Goal: Find contact information: Find contact information

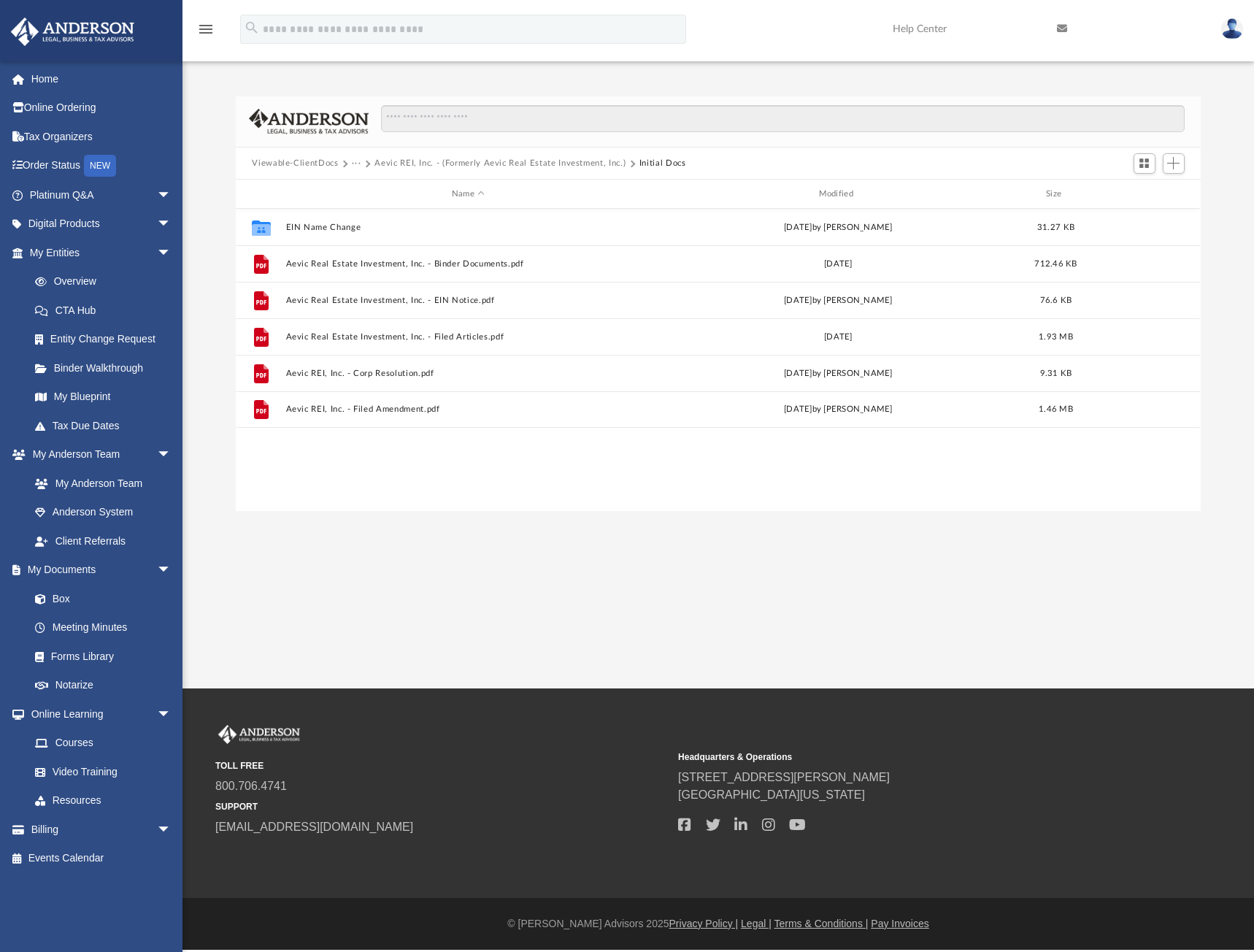
scroll to position [321, 953]
click at [329, 516] on div "App [EMAIL_ADDRESS][DOMAIN_NAME] Sign Out [EMAIL_ADDRESS][DOMAIN_NAME] Home Onl…" at bounding box center [627, 344] width 1254 height 689
click at [85, 283] on link "Overview" at bounding box center [107, 282] width 173 height 29
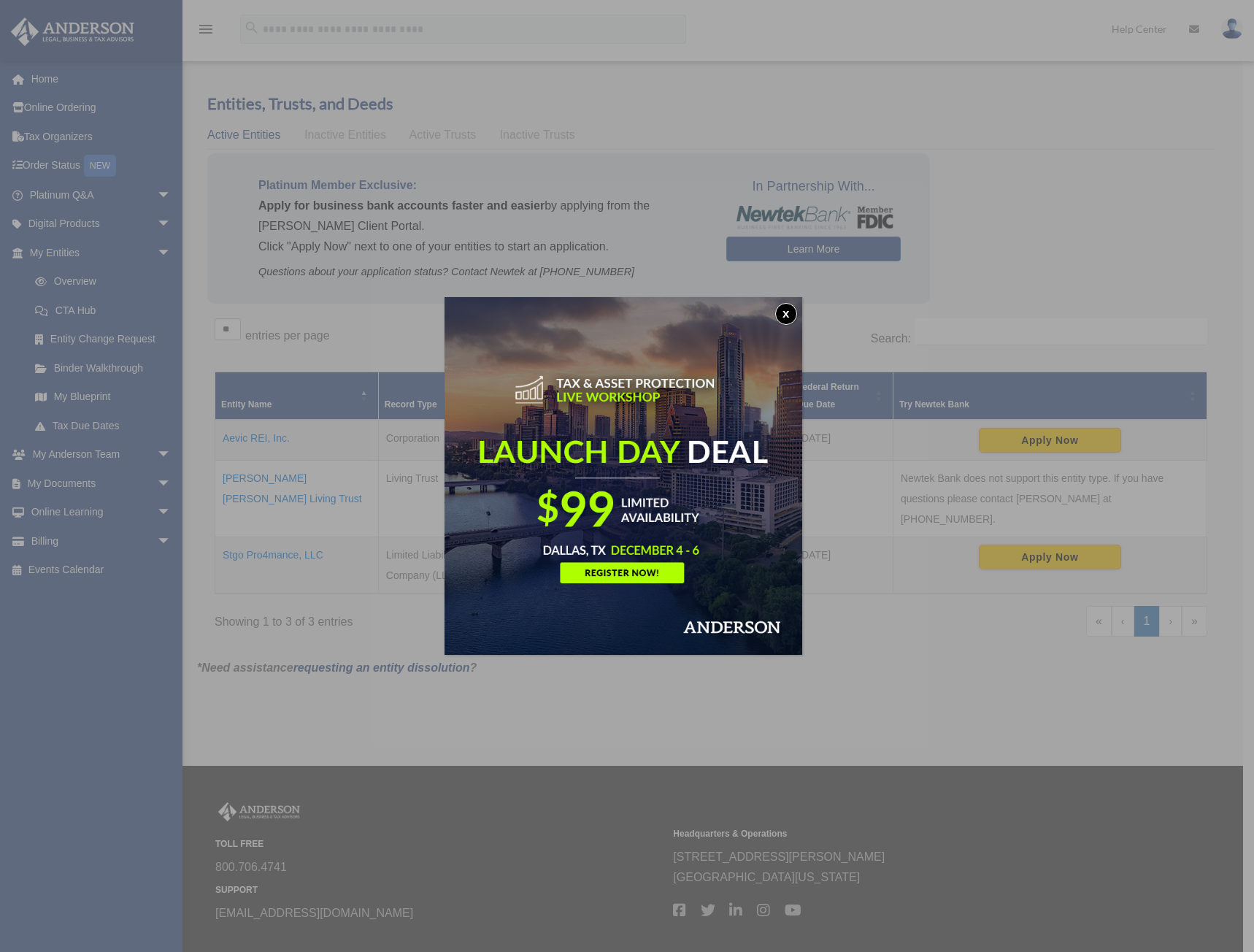
click at [791, 312] on button "x" at bounding box center [786, 314] width 22 height 22
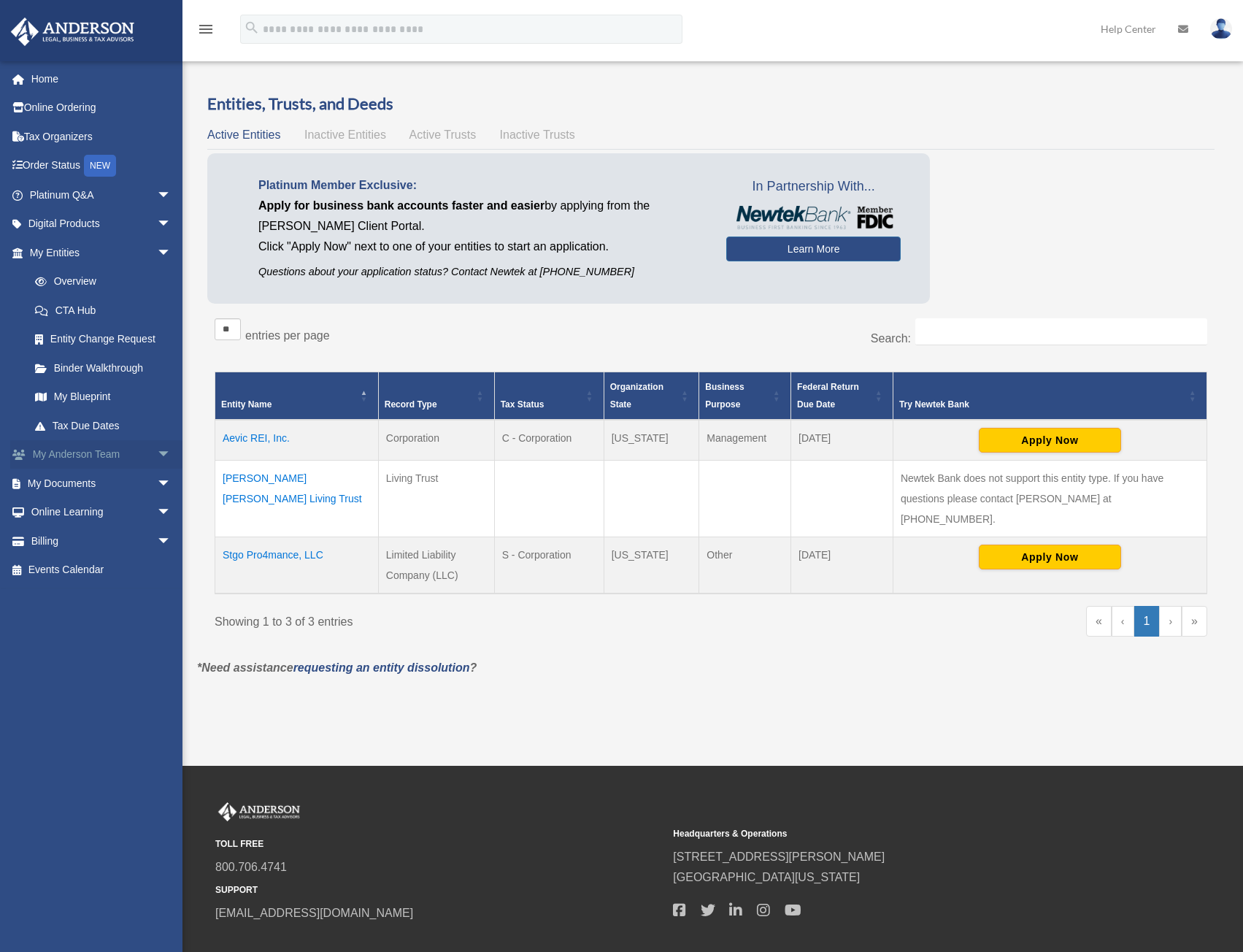
click at [102, 459] on link "My Anderson Team arrow_drop_down" at bounding box center [102, 455] width 183 height 29
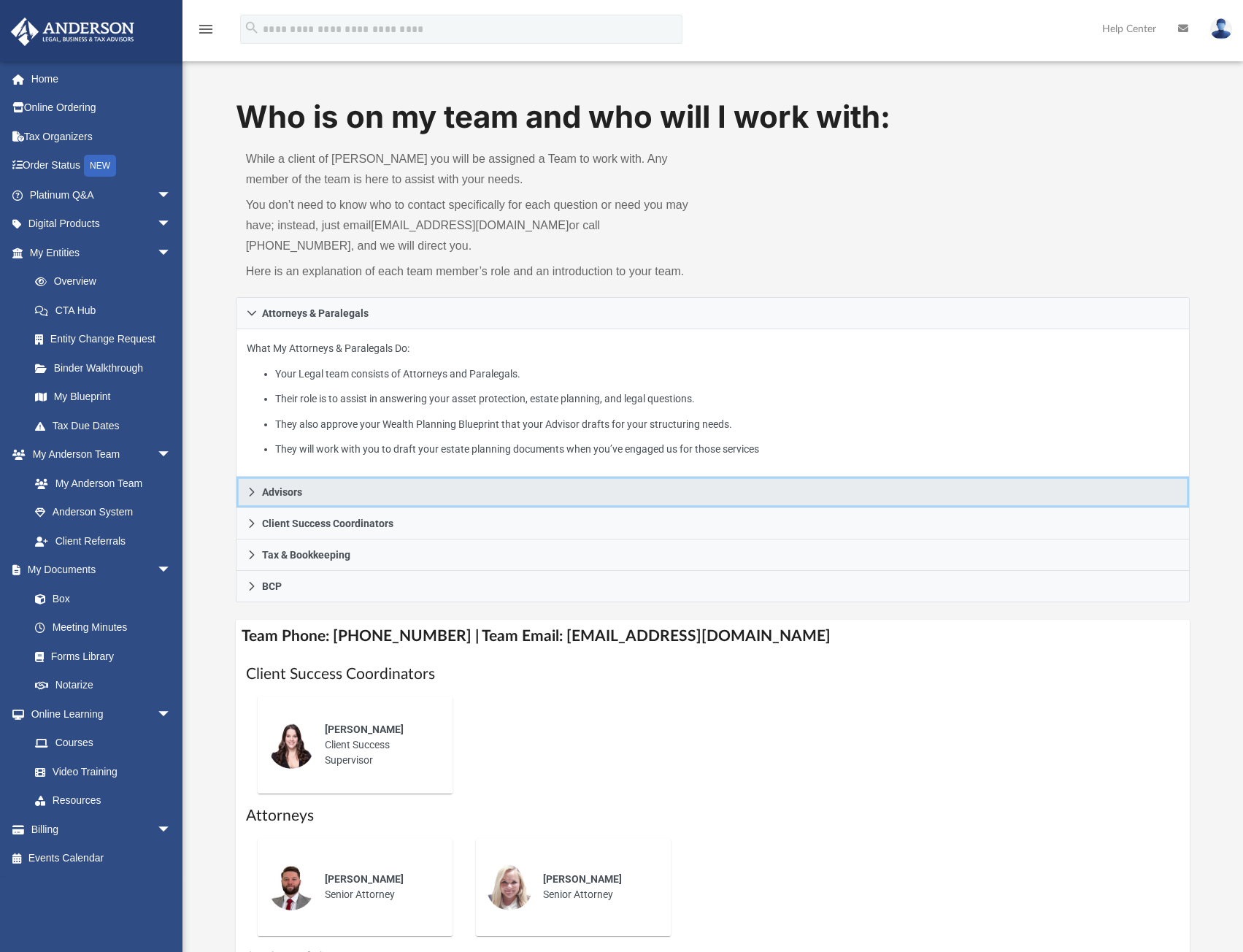
click at [252, 492] on icon at bounding box center [251, 492] width 10 height 10
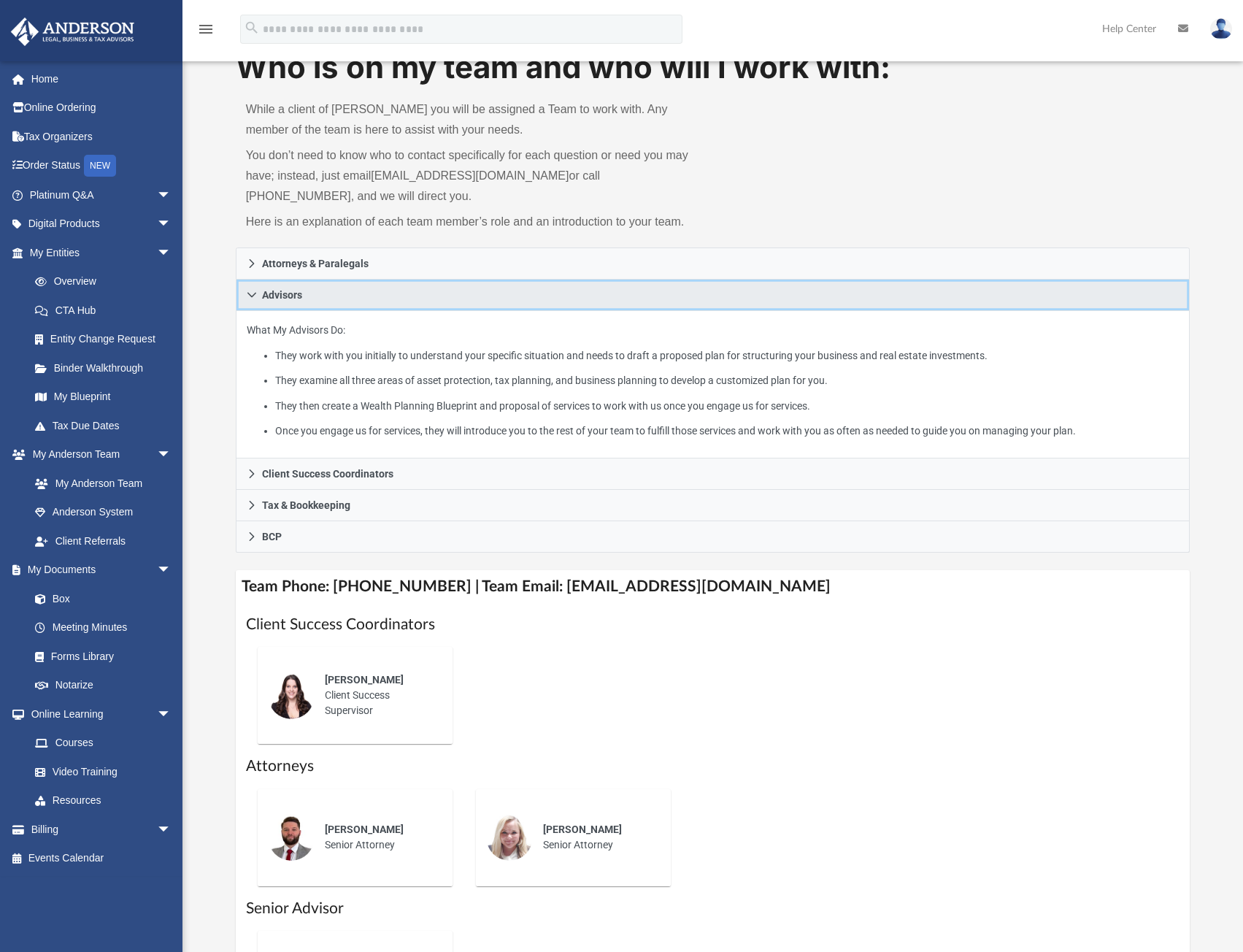
scroll to position [73, 0]
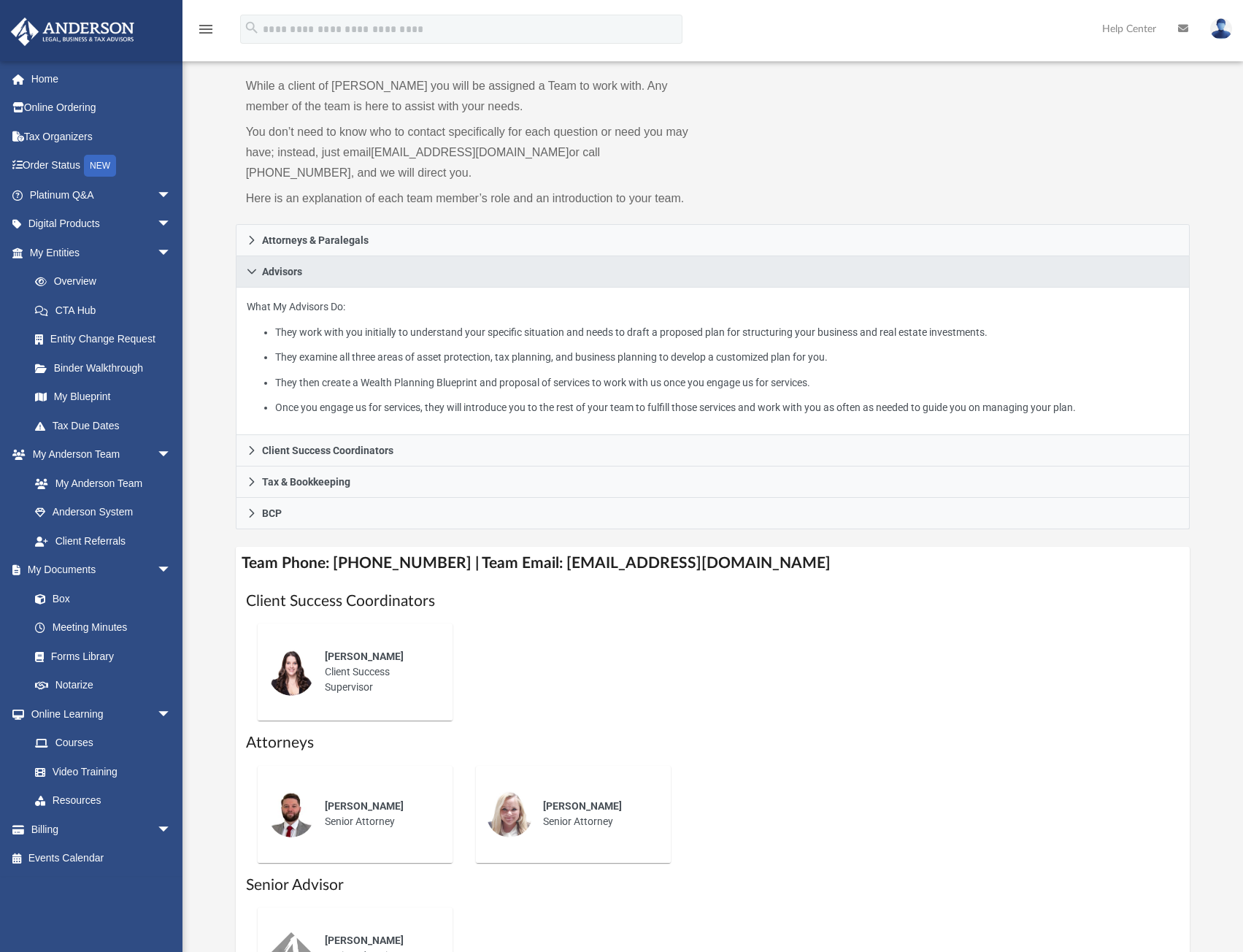
click at [338, 657] on span "[PERSON_NAME]" at bounding box center [364, 656] width 79 height 12
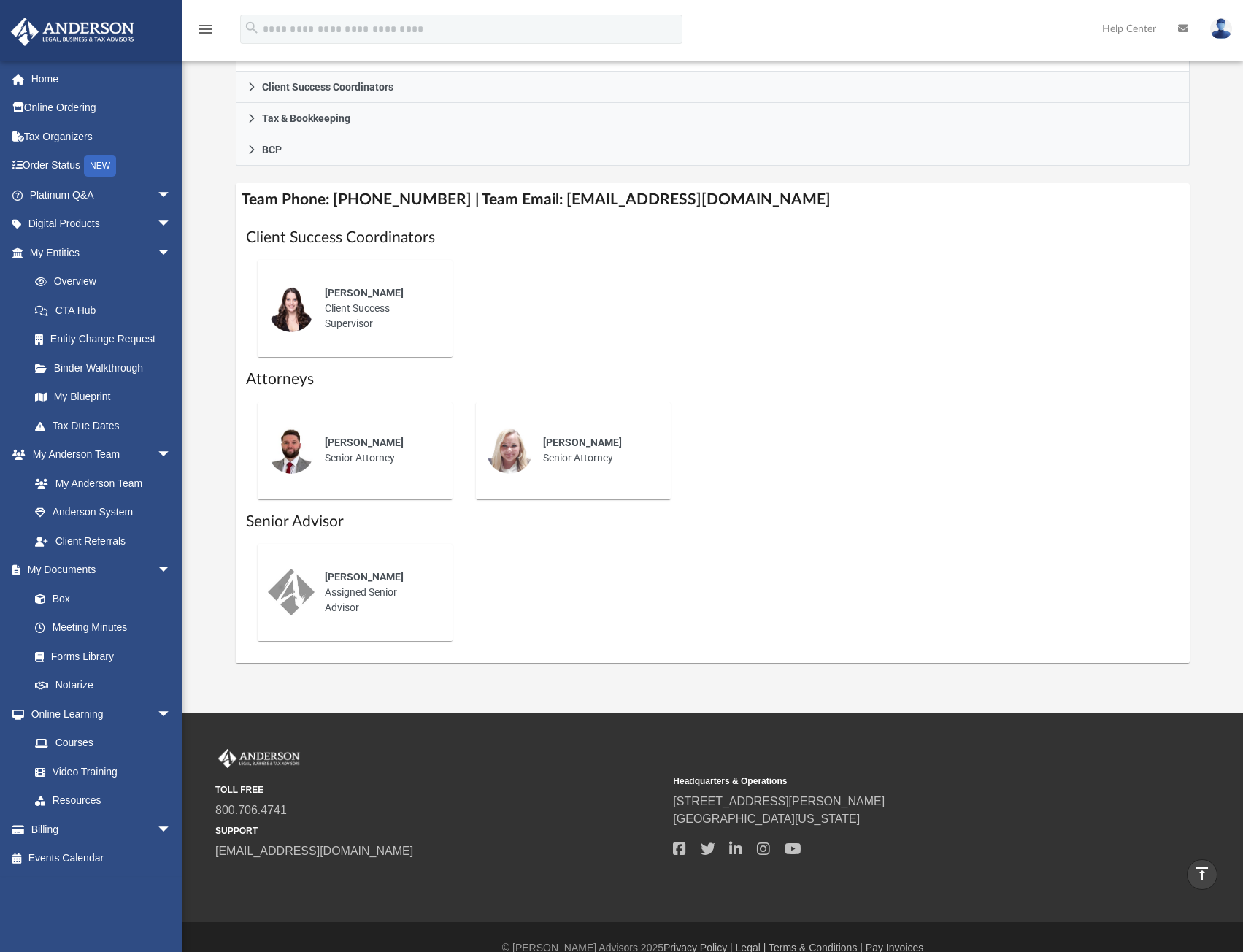
scroll to position [438, 0]
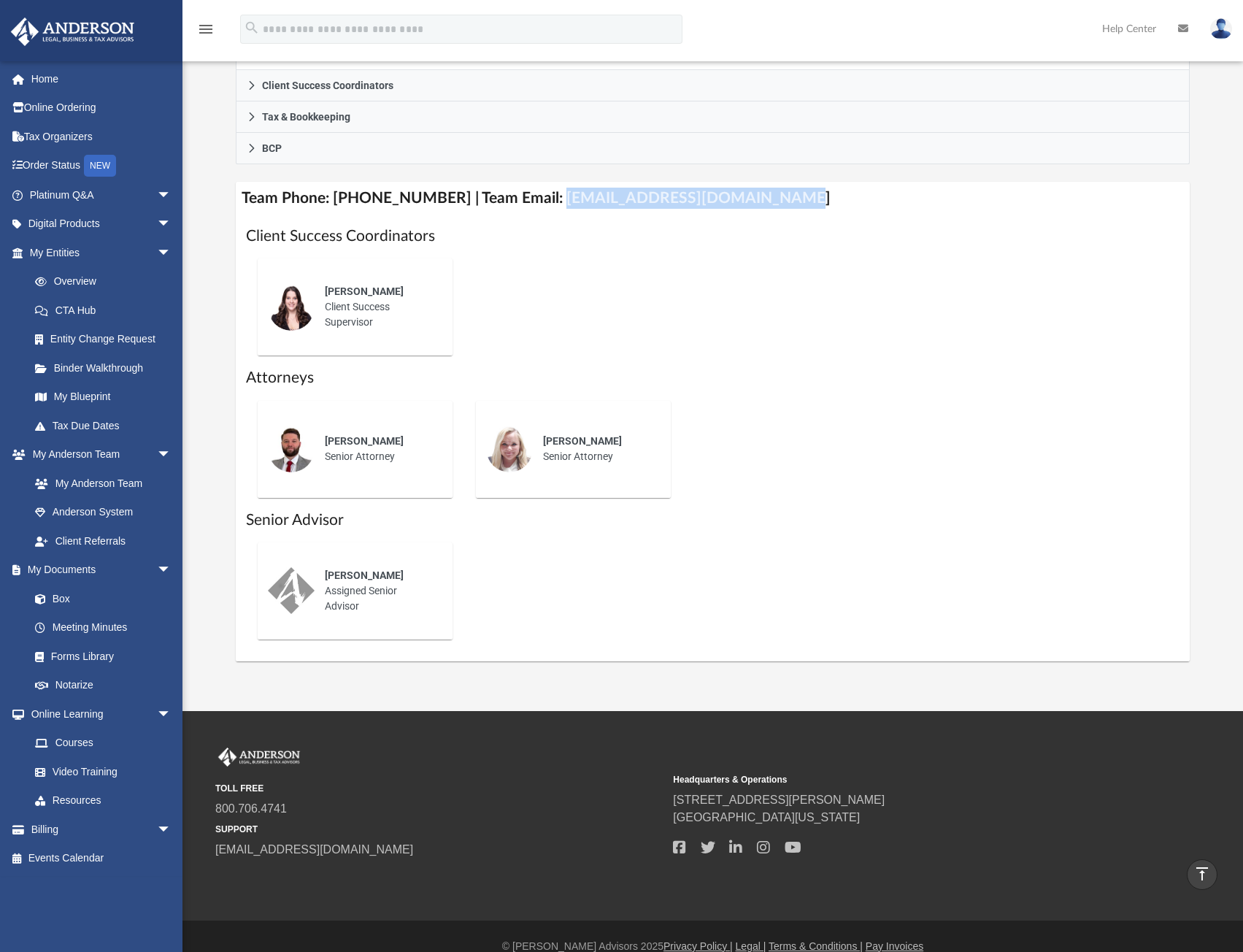
drag, startPoint x: 539, startPoint y: 199, endPoint x: 758, endPoint y: 206, distance: 219.1
click at [758, 206] on h4 "Team Phone: [PHONE_NUMBER] | Team Email: [EMAIL_ADDRESS][DOMAIN_NAME]" at bounding box center [713, 198] width 955 height 33
copy h4 "myteam@andersonadvisors.com"
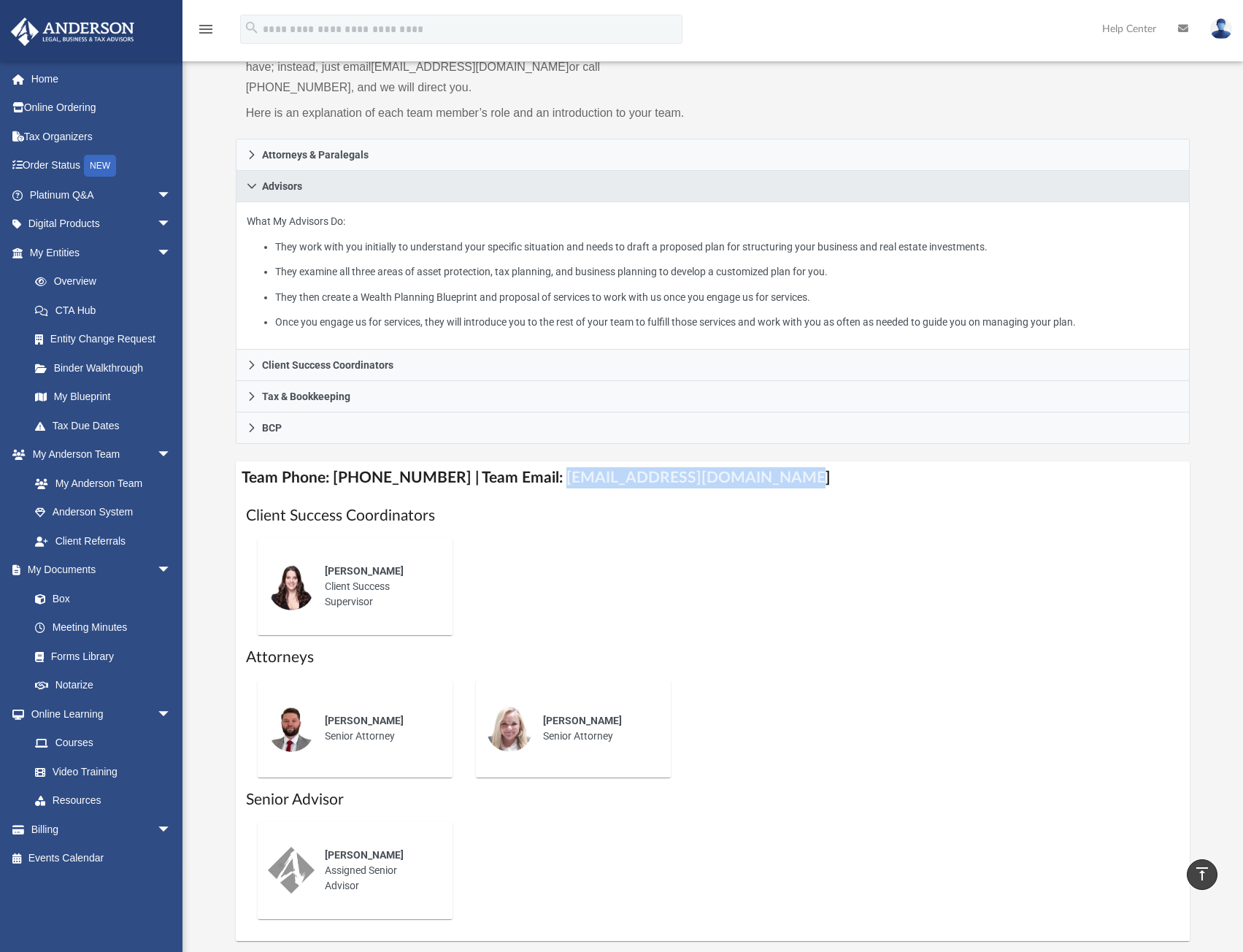
scroll to position [146, 0]
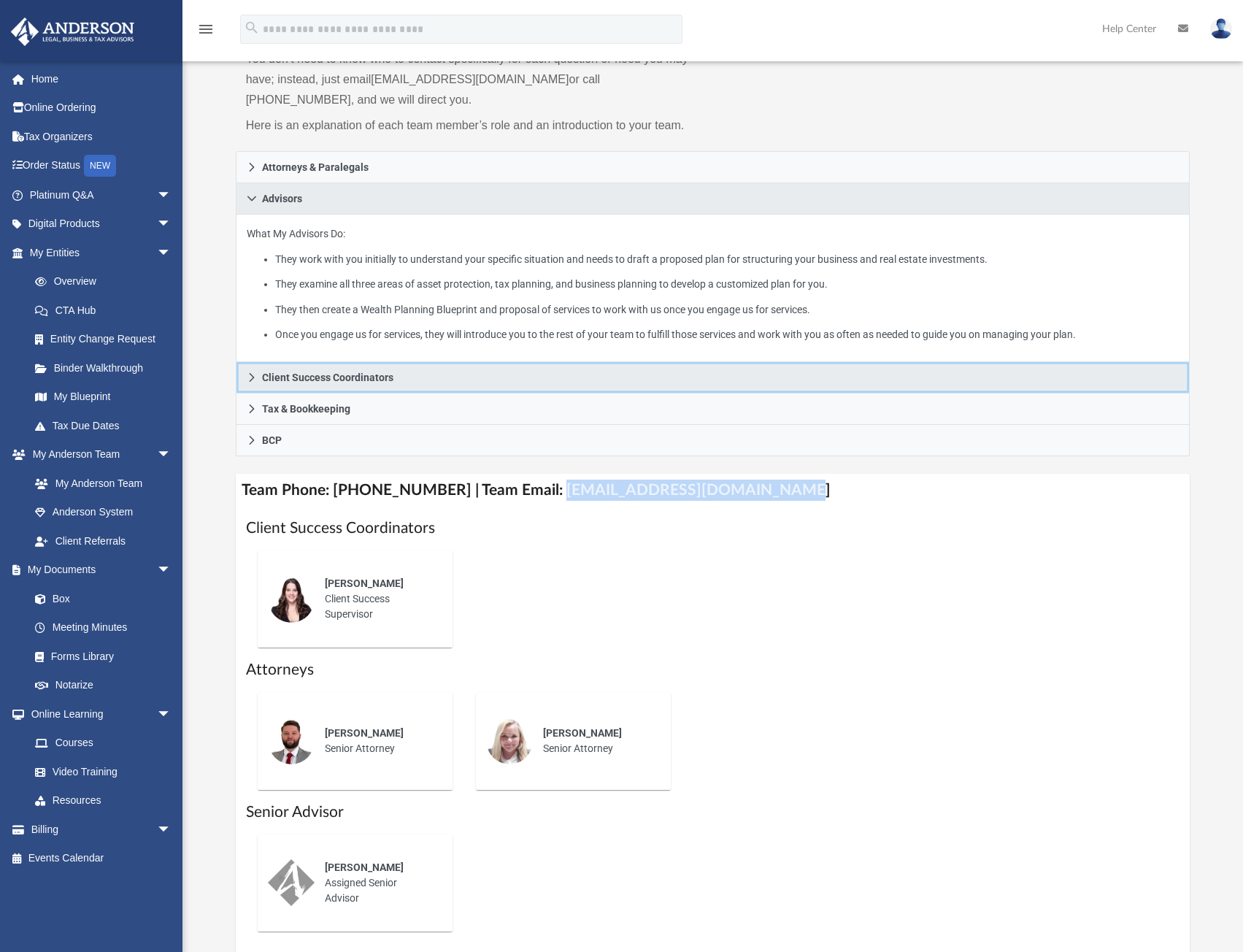
click at [251, 386] on link "Client Success Coordinators" at bounding box center [713, 378] width 955 height 32
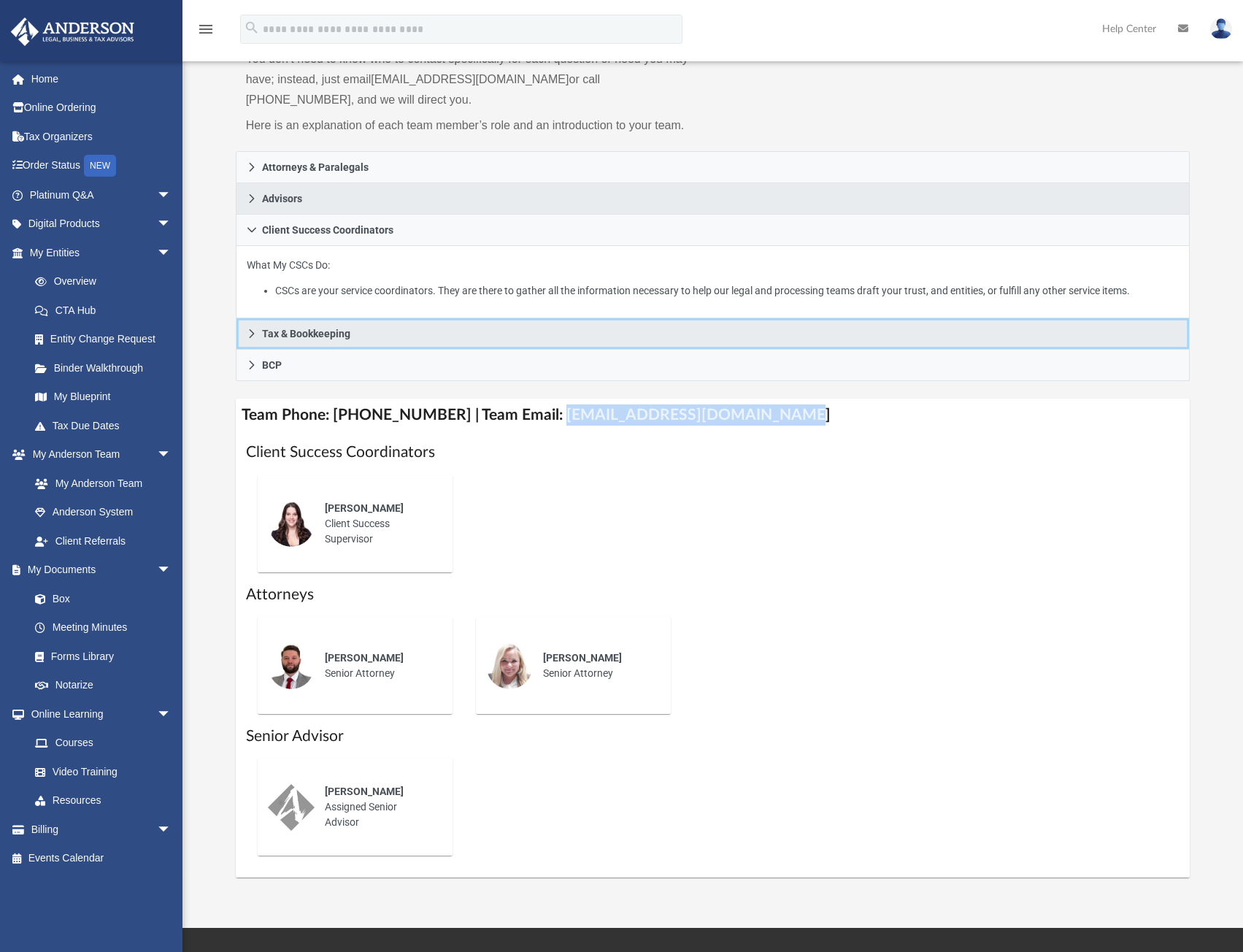
click at [255, 332] on icon at bounding box center [251, 333] width 10 height 10
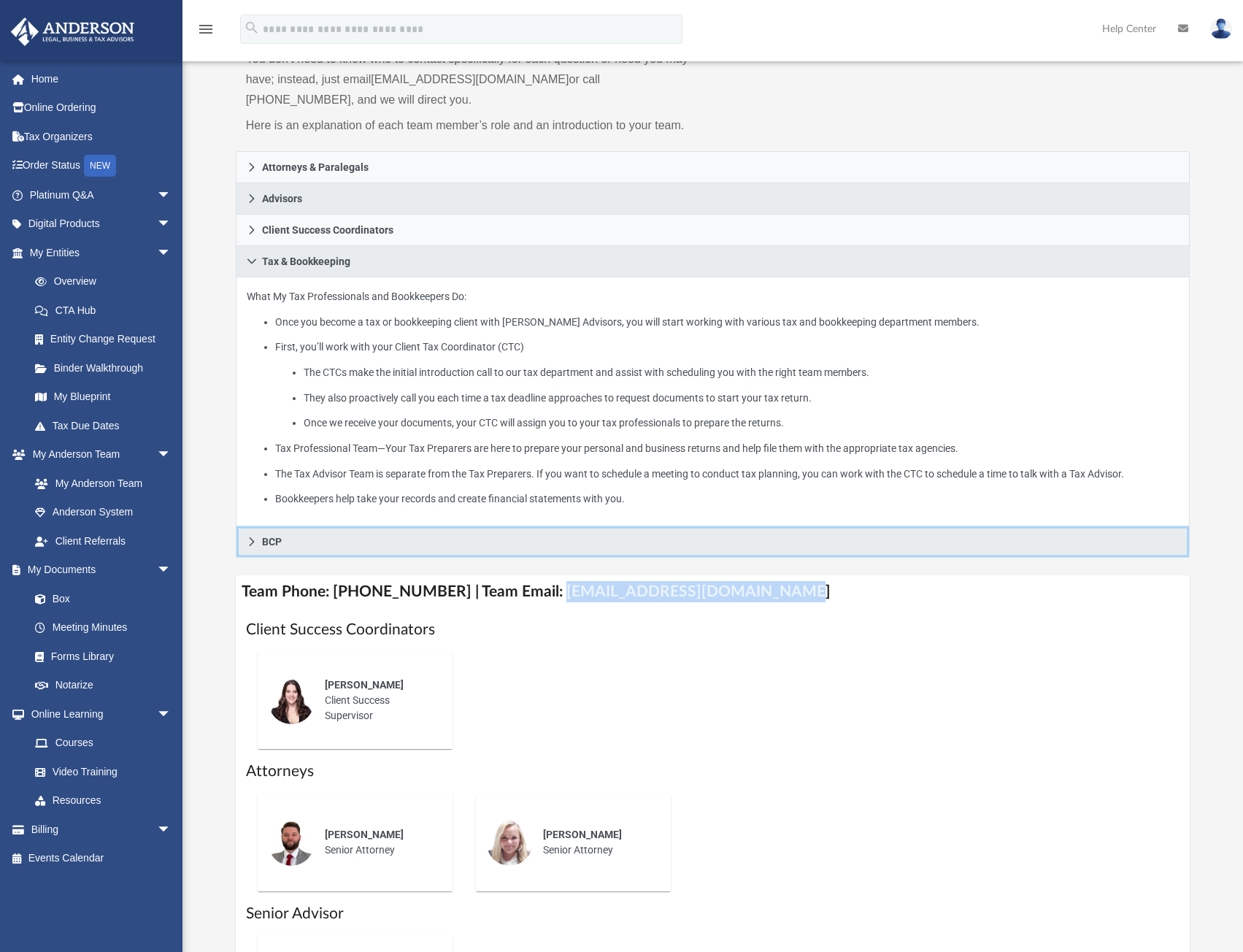
click at [448, 545] on link "BCP" at bounding box center [713, 543] width 955 height 32
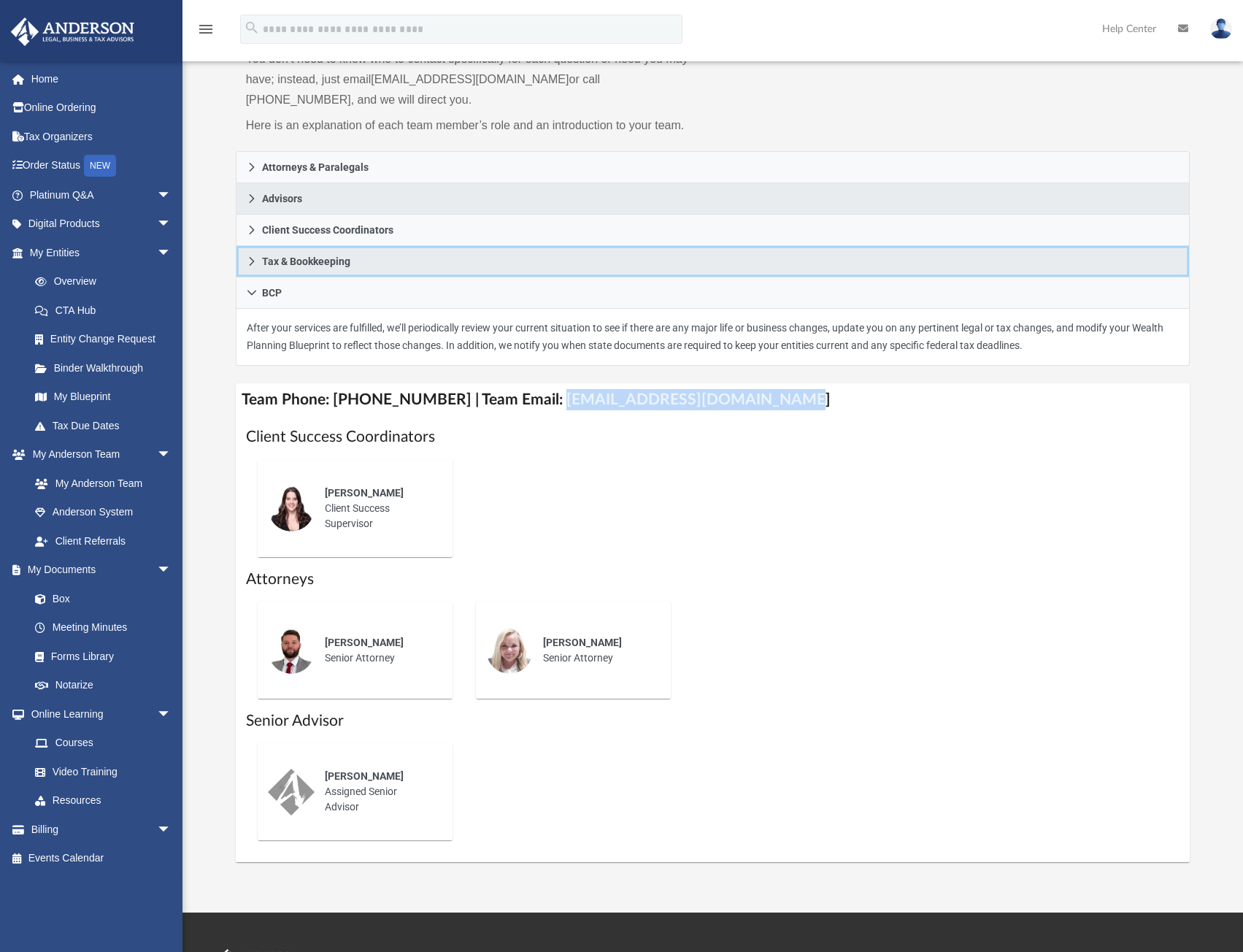
click at [364, 262] on link "Tax & Bookkeeping" at bounding box center [713, 262] width 955 height 32
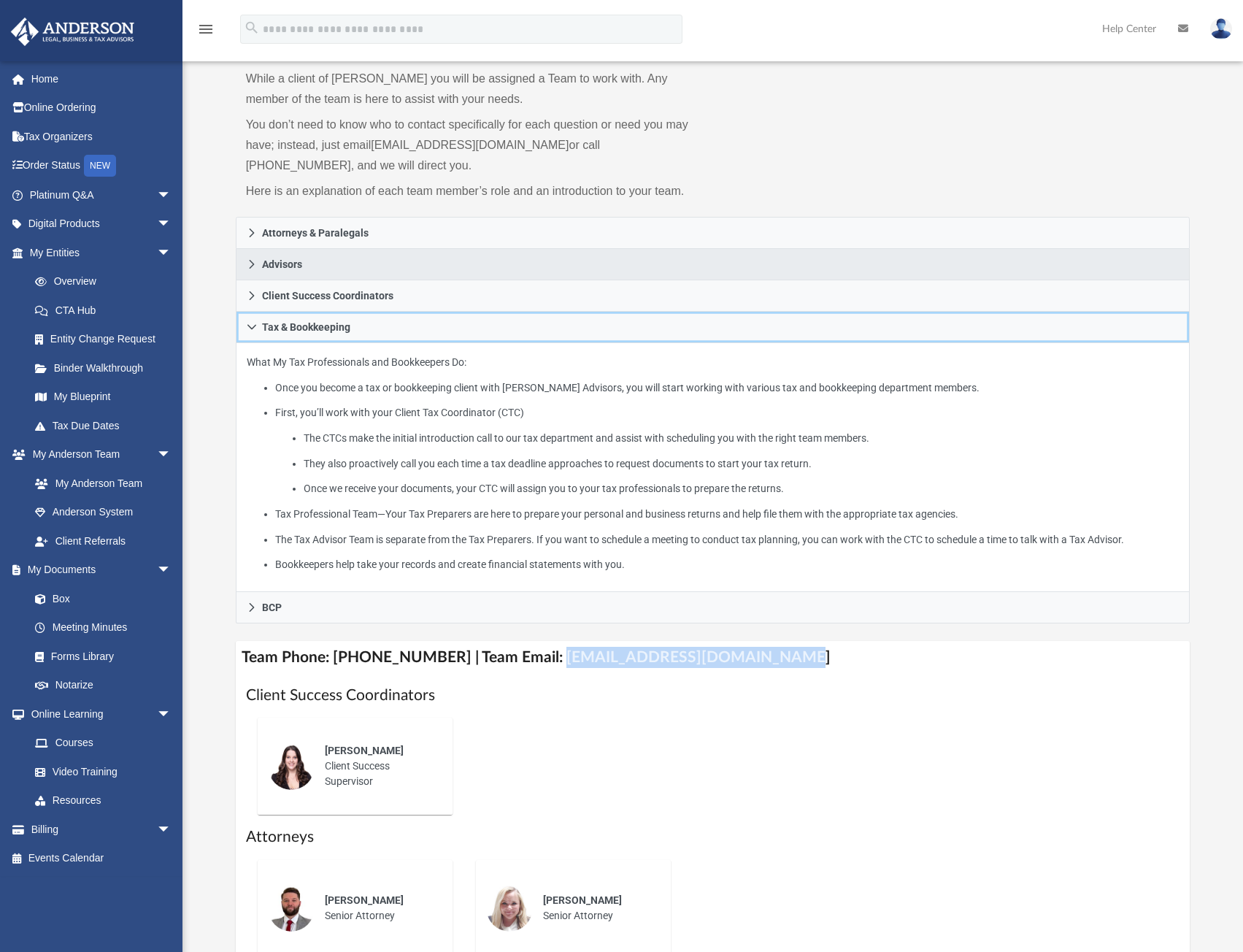
scroll to position [0, 0]
